Goal: Find specific page/section: Find specific page/section

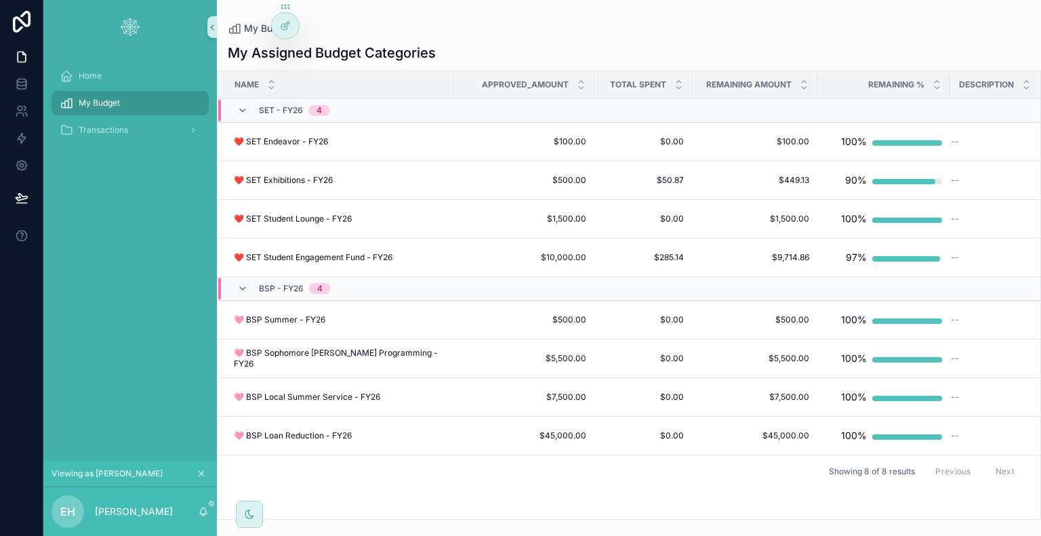
click at [200, 471] on icon "scrollable content" at bounding box center [200, 473] width 9 height 9
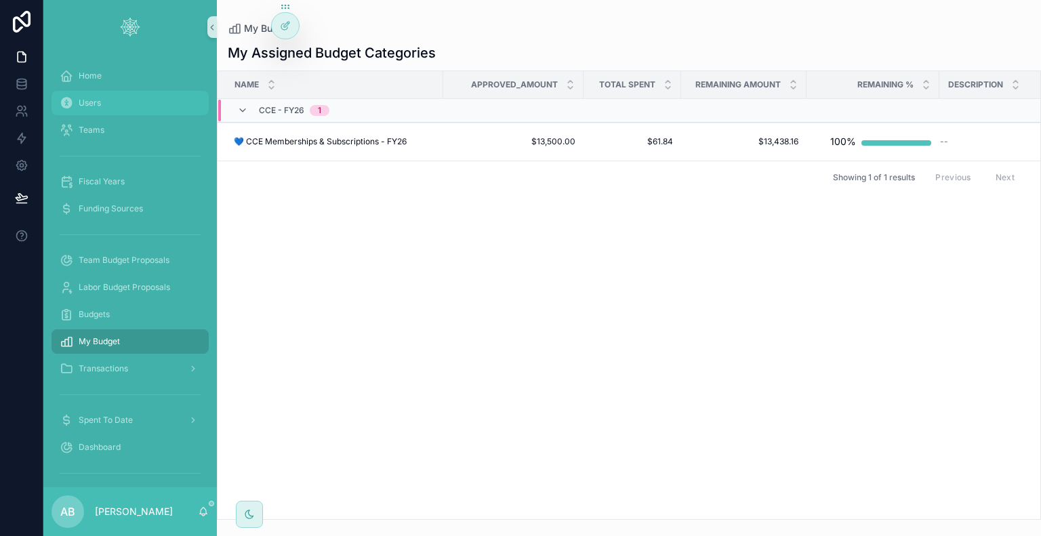
click at [117, 104] on div "Users" at bounding box center [130, 103] width 141 height 22
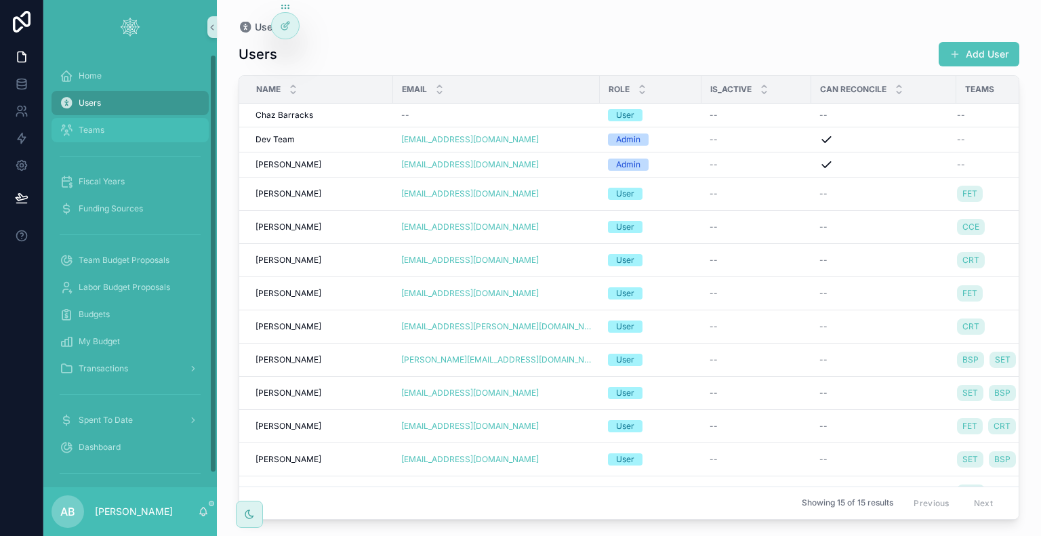
click at [123, 132] on div "Teams" at bounding box center [130, 130] width 141 height 22
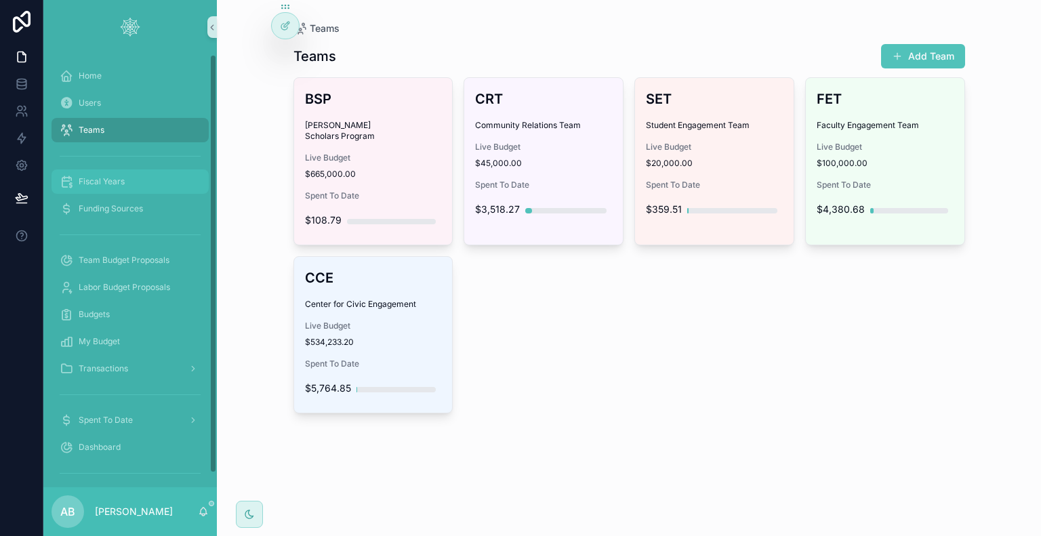
click at [122, 182] on span "Fiscal Years" at bounding box center [102, 181] width 46 height 11
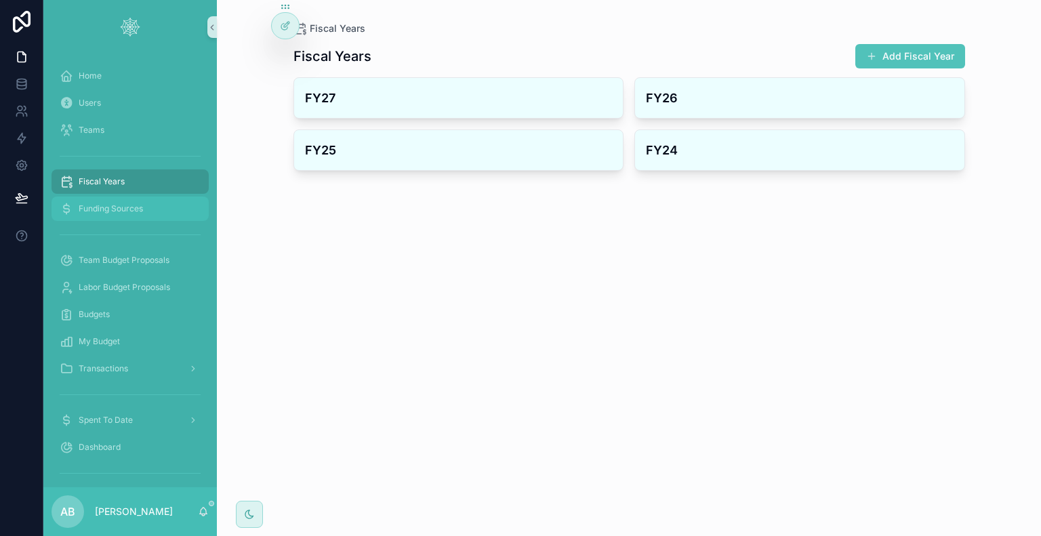
click at [125, 206] on span "Funding Sources" at bounding box center [111, 208] width 64 height 11
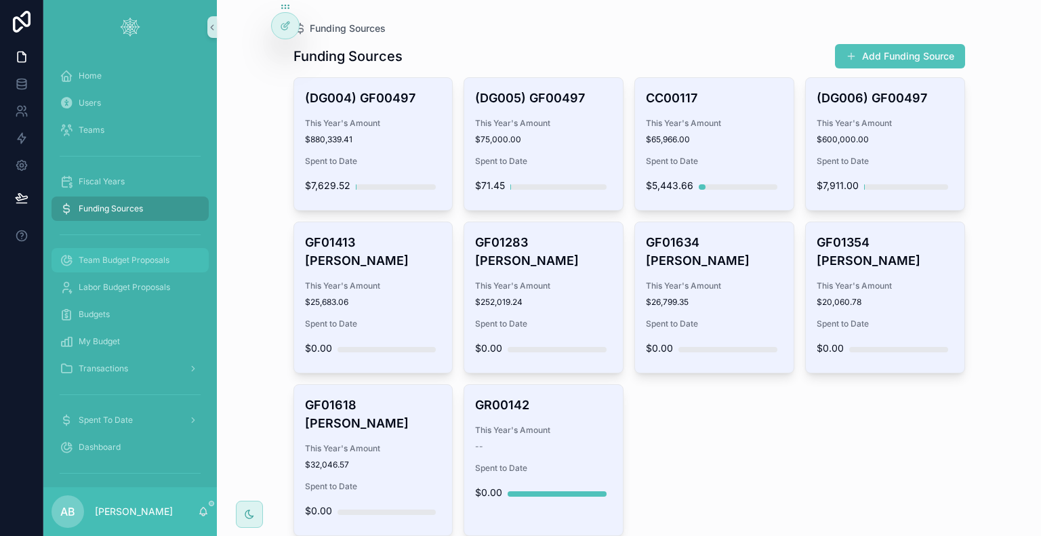
click at [121, 264] on span "Team Budget Proposals" at bounding box center [124, 260] width 91 height 11
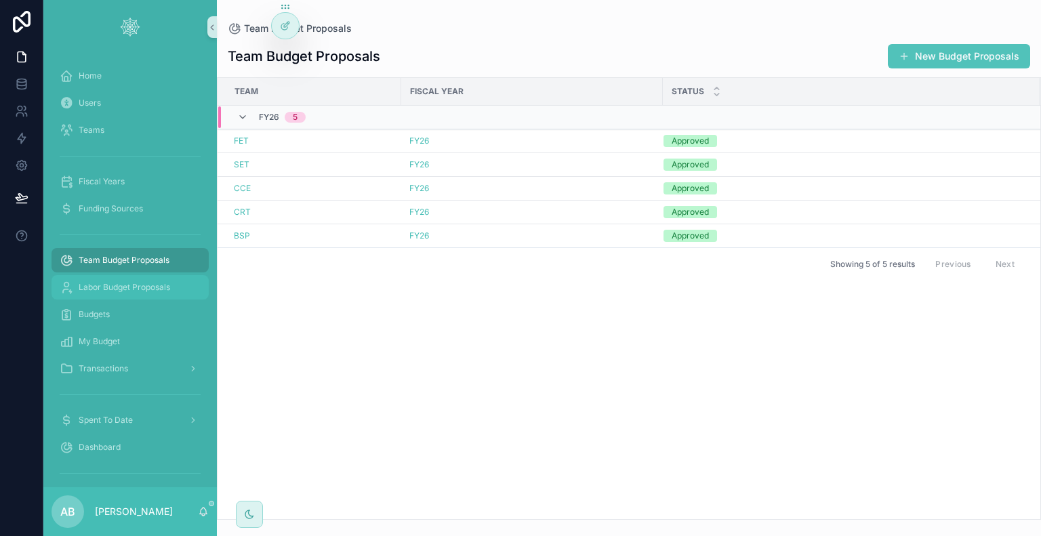
click at [119, 285] on span "Labor Budget Proposals" at bounding box center [124, 287] width 91 height 11
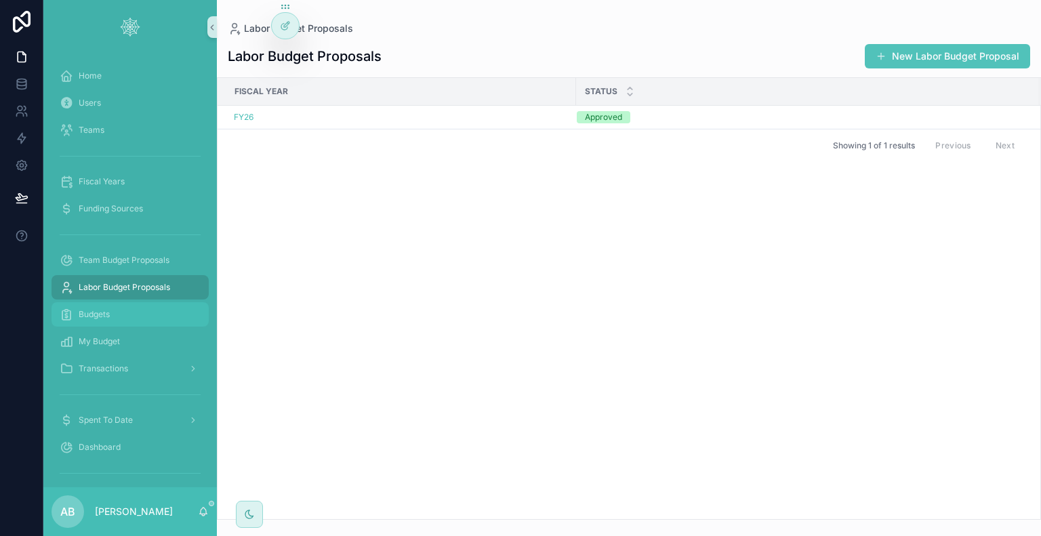
click at [125, 316] on div "Budgets" at bounding box center [130, 315] width 141 height 22
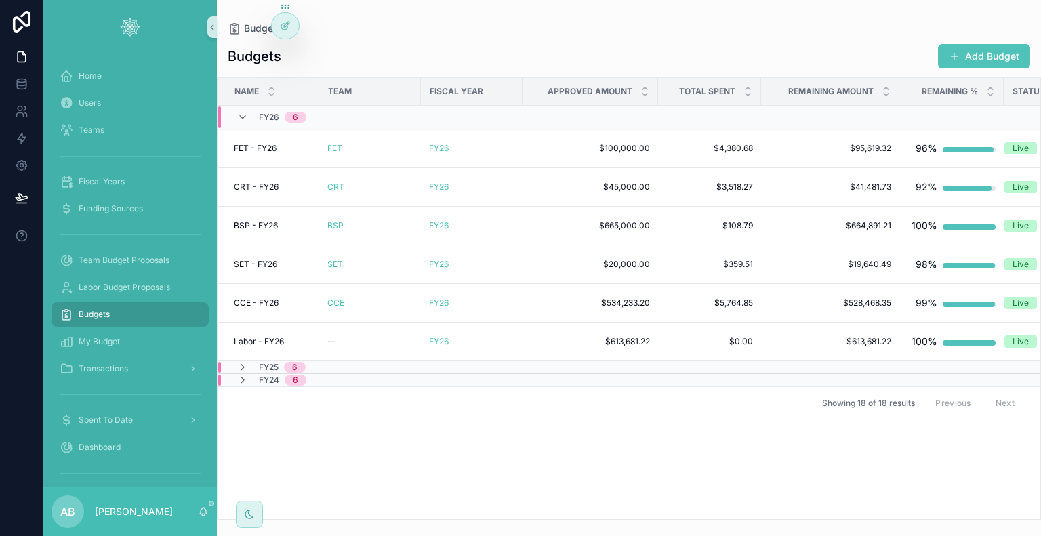
scroll to position [14, 0]
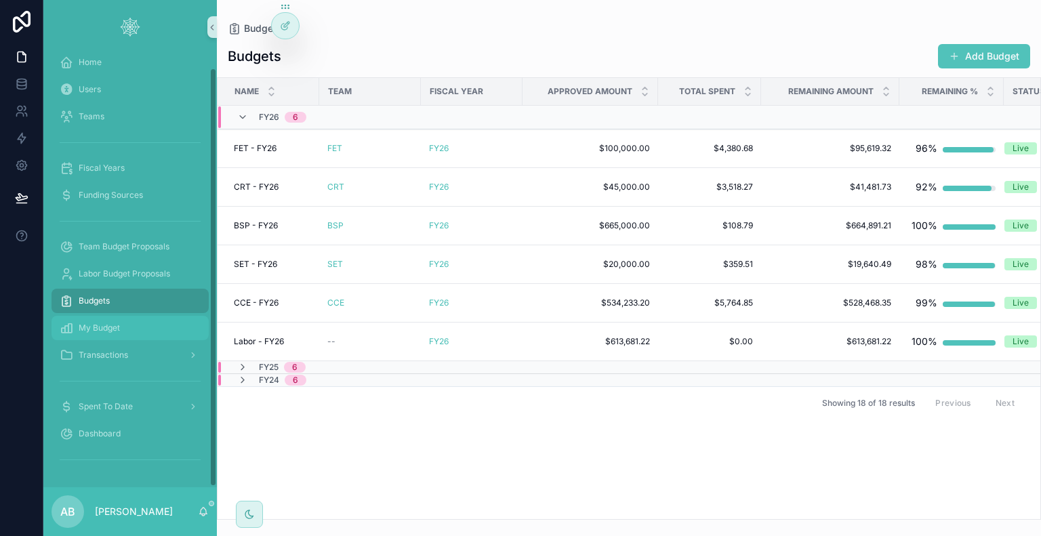
click at [131, 325] on div "My Budget" at bounding box center [130, 328] width 141 height 22
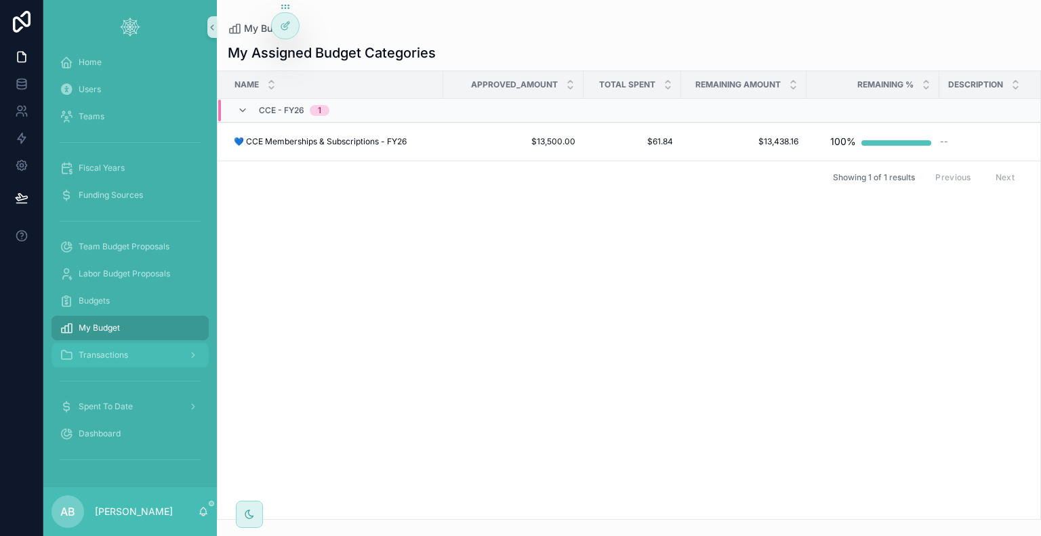
drag, startPoint x: 131, startPoint y: 351, endPoint x: 143, endPoint y: 354, distance: 12.7
click at [131, 351] on div "Transactions" at bounding box center [130, 355] width 141 height 22
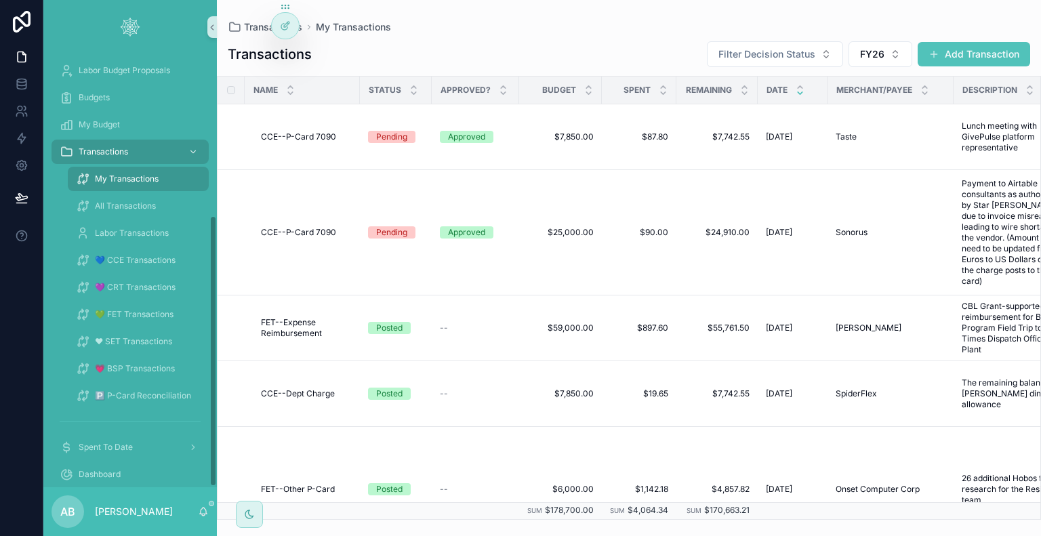
scroll to position [257, 0]
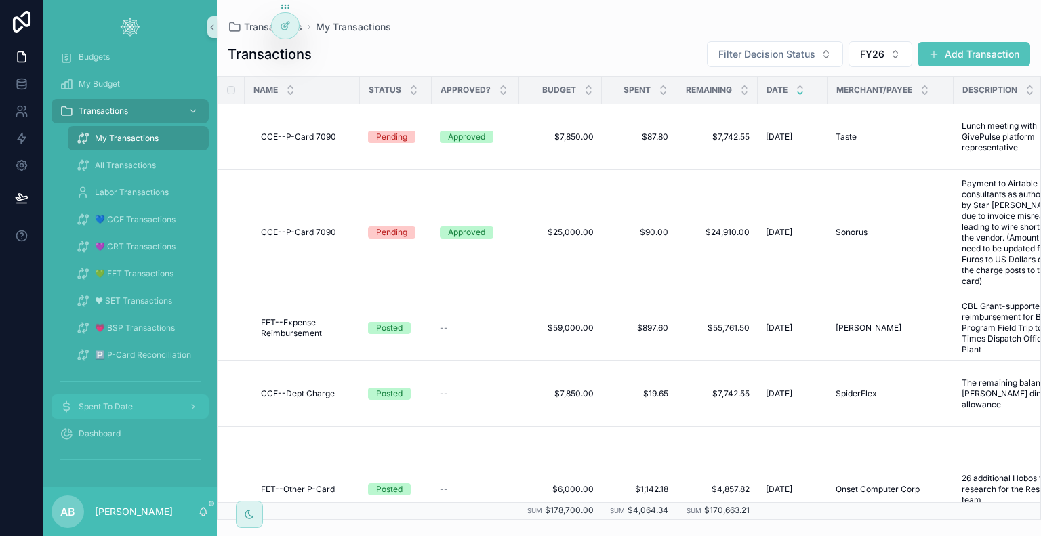
click at [95, 406] on span "Spent To Date" at bounding box center [106, 406] width 54 height 11
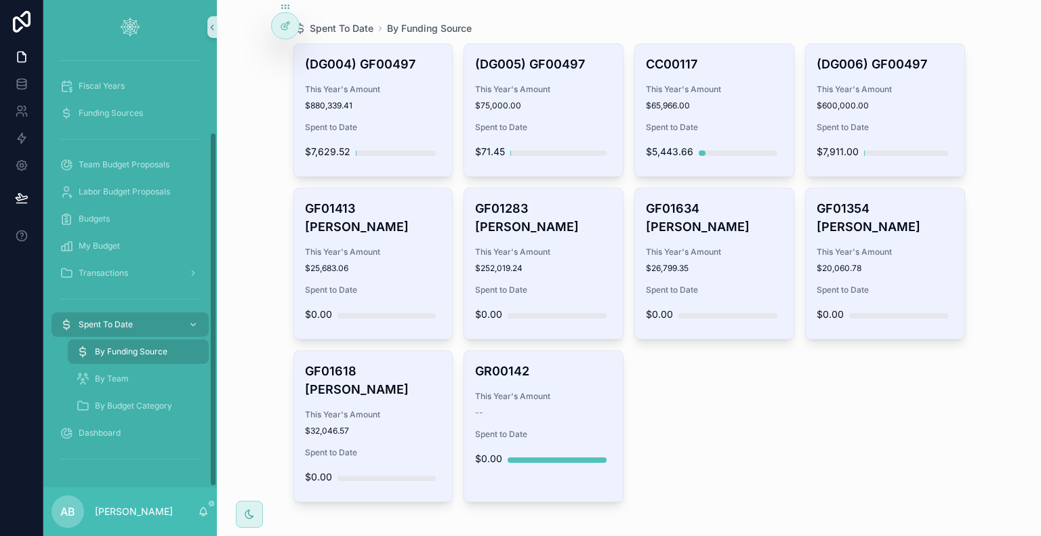
scroll to position [95, 0]
click at [114, 433] on span "Dashboard" at bounding box center [100, 433] width 42 height 11
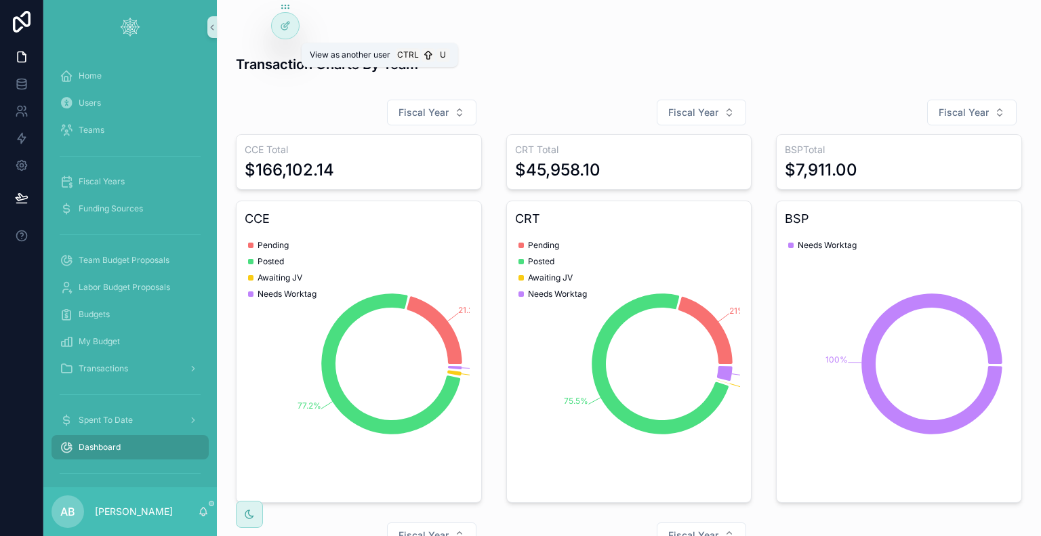
click at [0, 0] on icon at bounding box center [0, 0] width 0 height 0
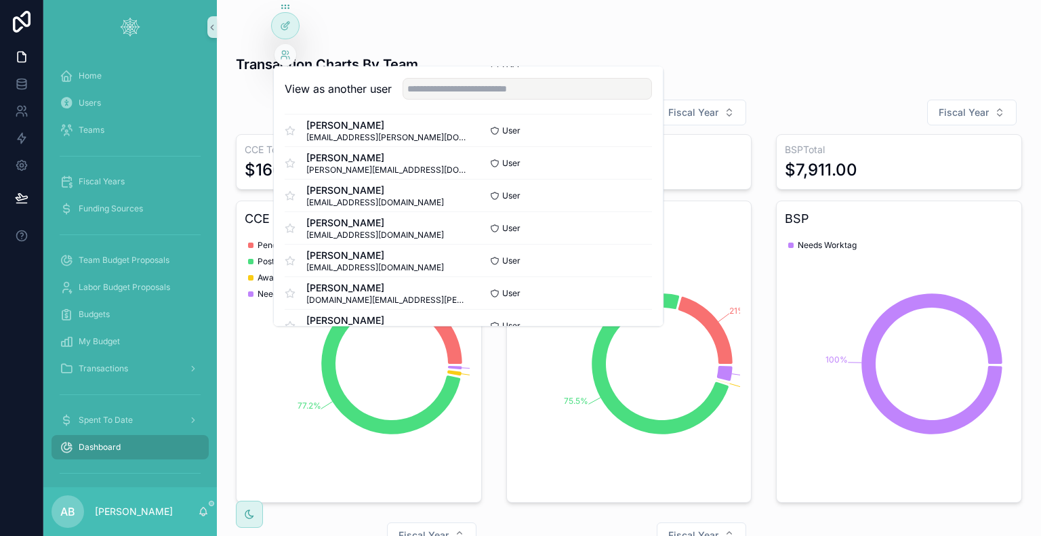
scroll to position [271, 0]
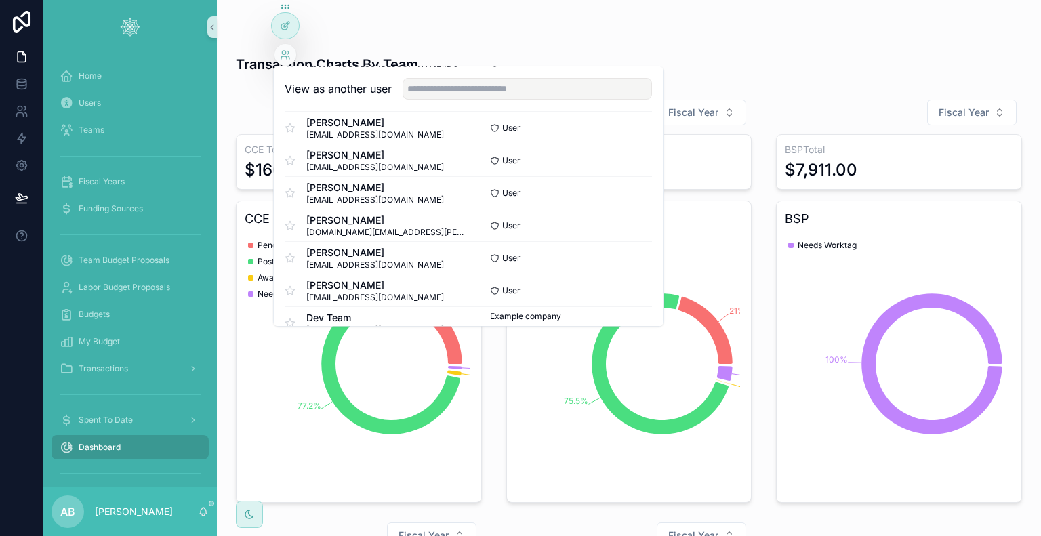
click at [0, 0] on button "Select" at bounding box center [0, 0] width 0 height 0
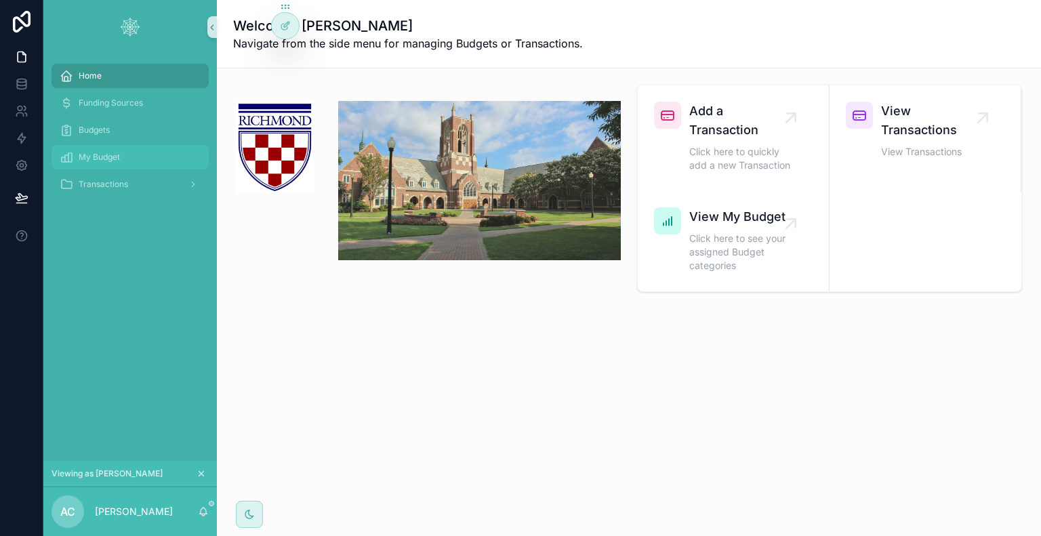
click at [108, 154] on span "My Budget" at bounding box center [99, 157] width 41 height 11
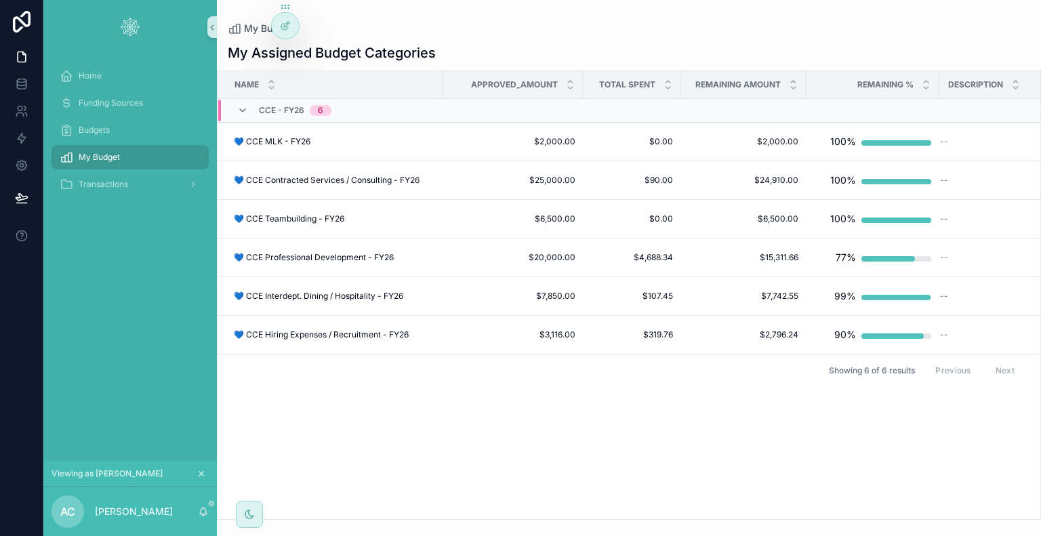
click at [580, 87] on div "Approved_Amount" at bounding box center [513, 85] width 139 height 26
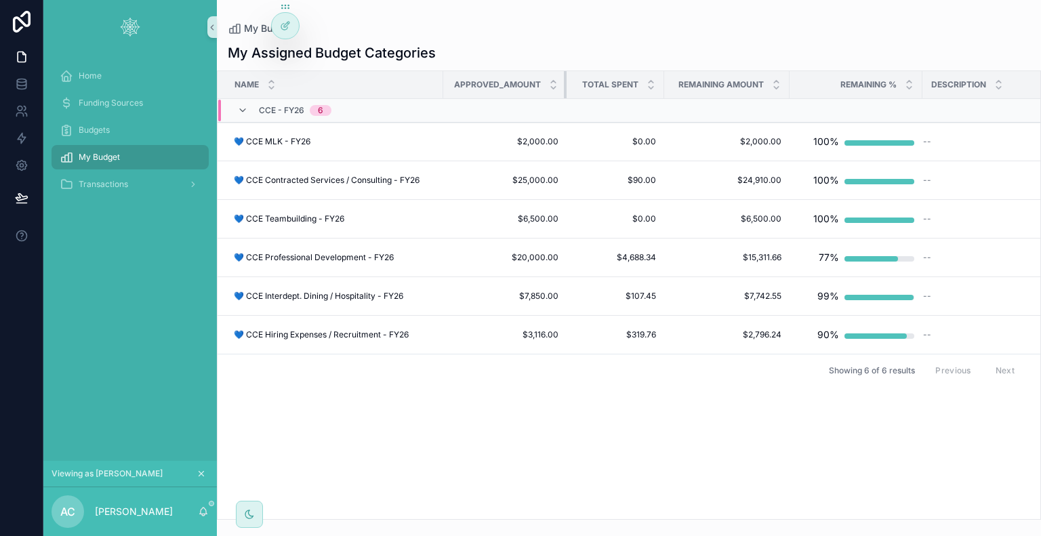
drag, startPoint x: 581, startPoint y: 87, endPoint x: 564, endPoint y: 91, distance: 17.4
click at [564, 91] on div "scrollable content" at bounding box center [566, 84] width 5 height 27
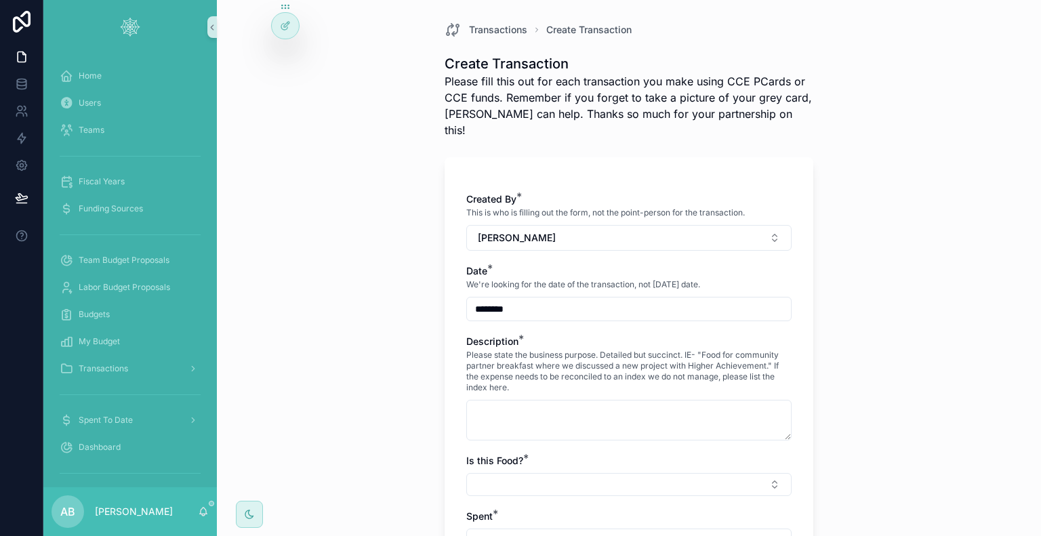
scroll to position [136, 0]
